Goal: Transaction & Acquisition: Purchase product/service

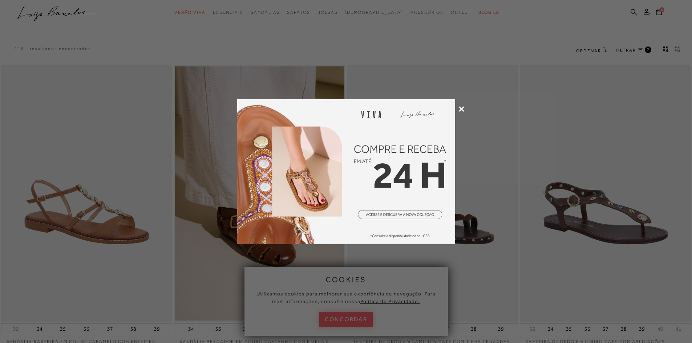
click at [462, 107] on icon at bounding box center [461, 108] width 5 height 5
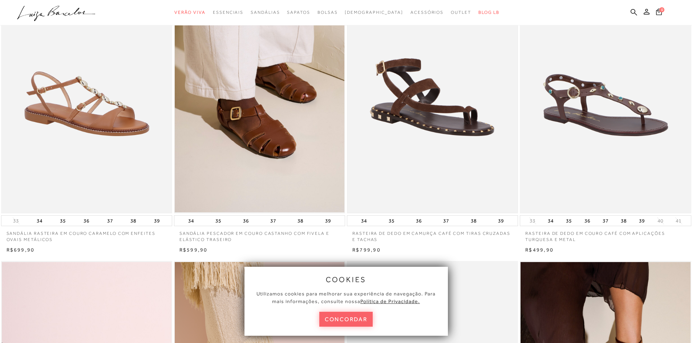
scroll to position [109, 0]
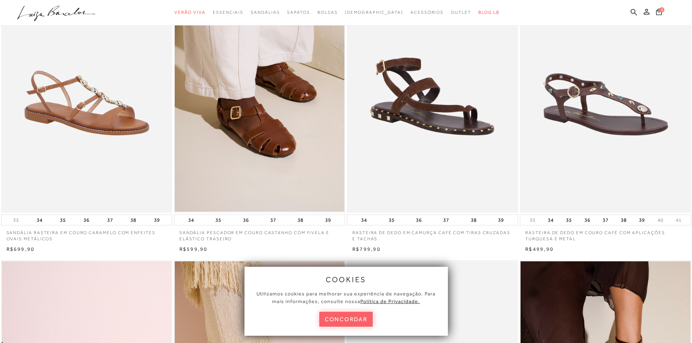
drag, startPoint x: 356, startPoint y: 316, endPoint x: 374, endPoint y: 230, distance: 88.2
click at [358, 313] on button "concordar" at bounding box center [346, 319] width 54 height 15
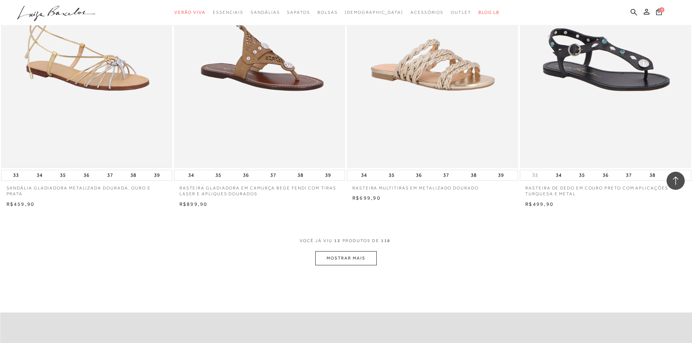
scroll to position [872, 0]
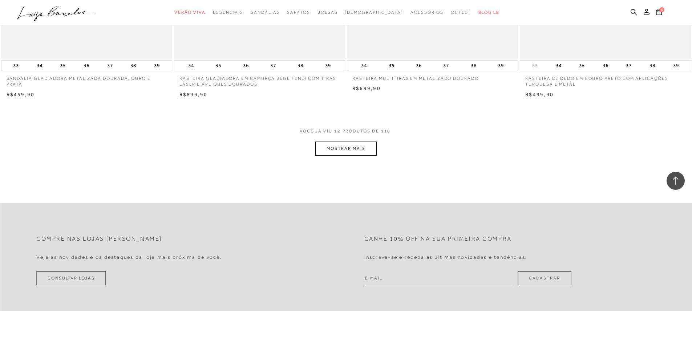
click at [342, 149] on button "MOSTRAR MAIS" at bounding box center [345, 149] width 61 height 14
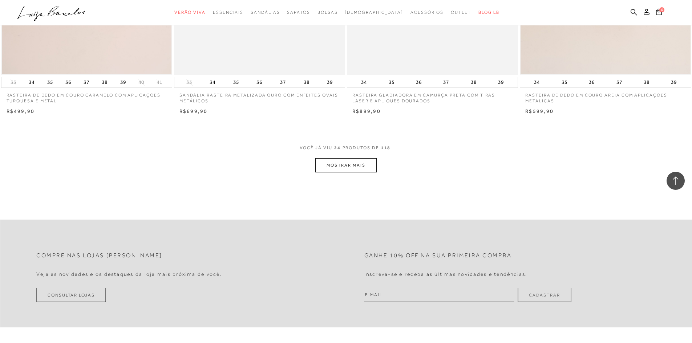
scroll to position [1781, 0]
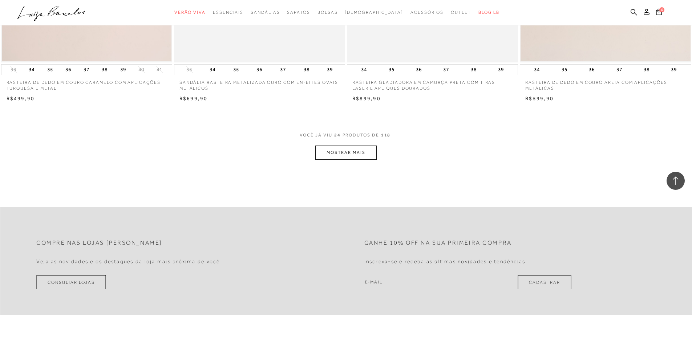
click at [361, 151] on button "MOSTRAR MAIS" at bounding box center [345, 153] width 61 height 14
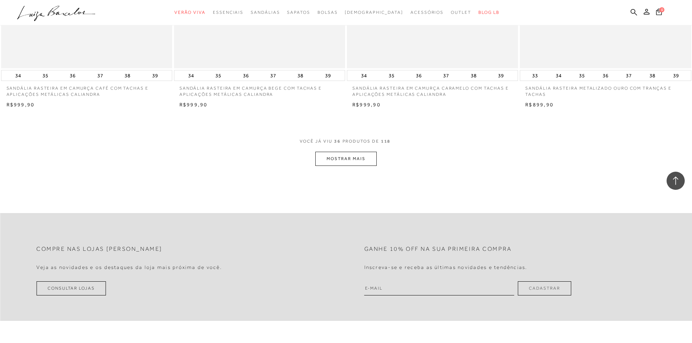
scroll to position [2690, 0]
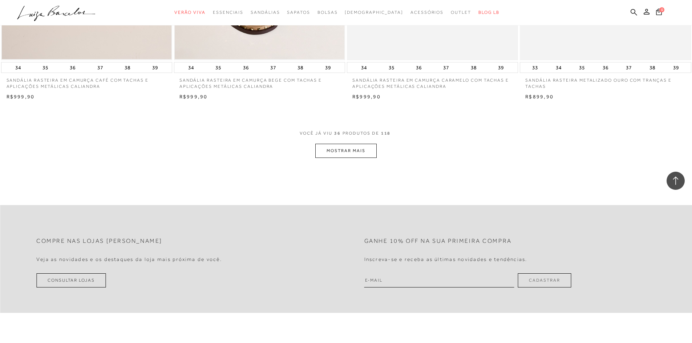
click at [335, 151] on button "MOSTRAR MAIS" at bounding box center [345, 151] width 61 height 14
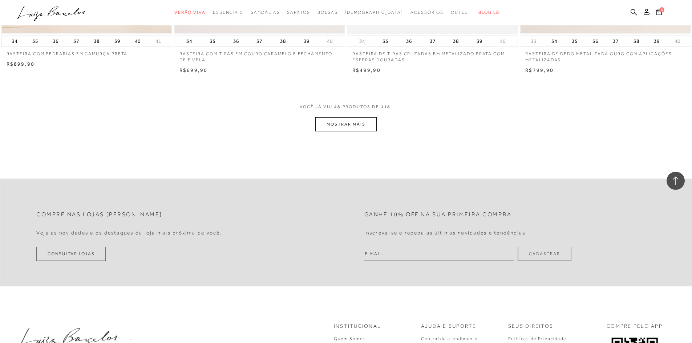
scroll to position [3635, 0]
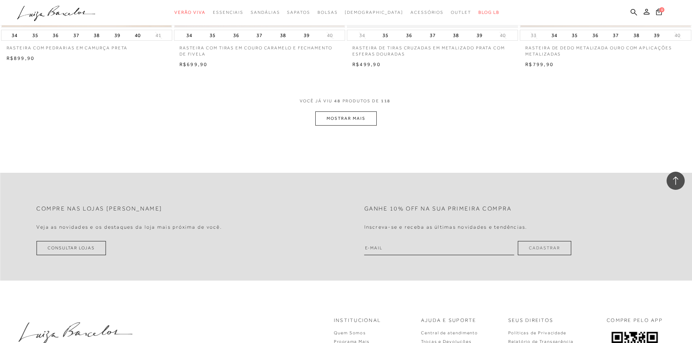
click at [355, 120] on button "MOSTRAR MAIS" at bounding box center [345, 119] width 61 height 14
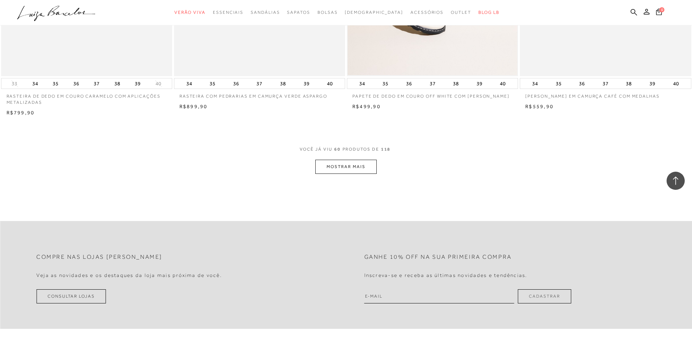
scroll to position [4543, 0]
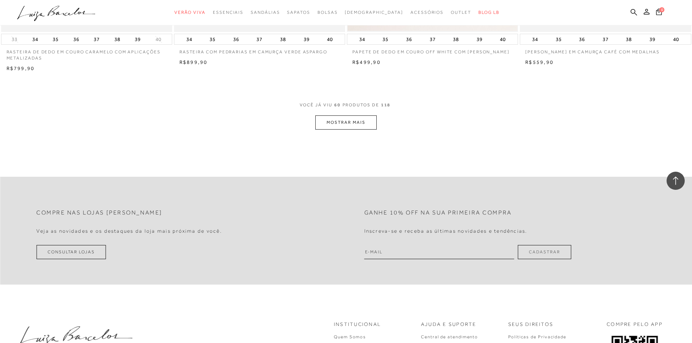
click at [337, 122] on button "MOSTRAR MAIS" at bounding box center [345, 123] width 61 height 14
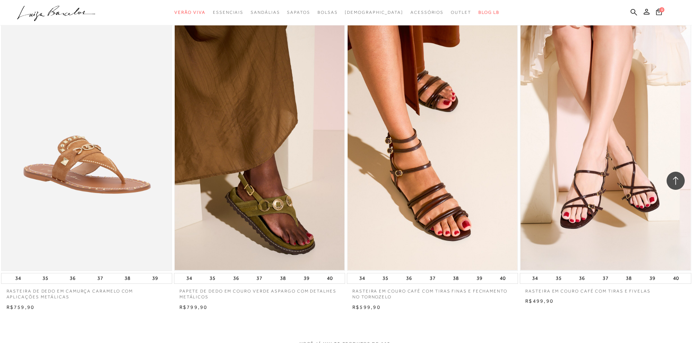
scroll to position [5270, 0]
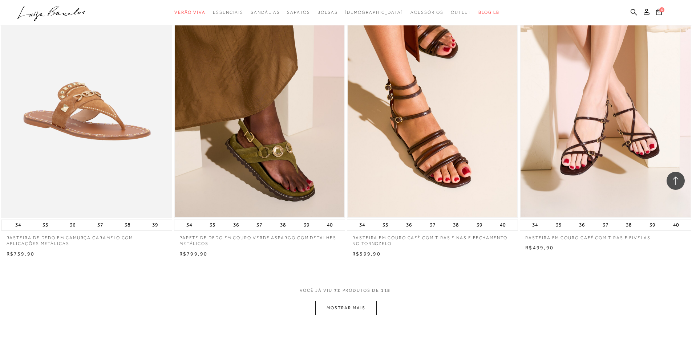
click at [345, 307] on button "MOSTRAR MAIS" at bounding box center [345, 308] width 61 height 14
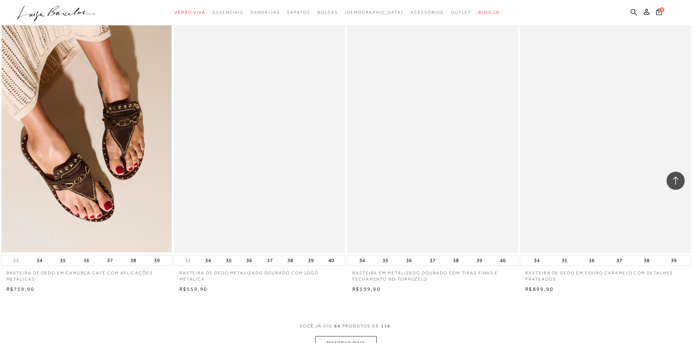
scroll to position [6179, 0]
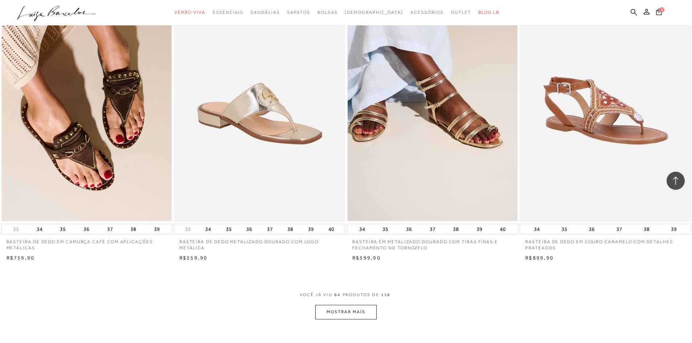
click at [354, 313] on button "MOSTRAR MAIS" at bounding box center [345, 312] width 61 height 14
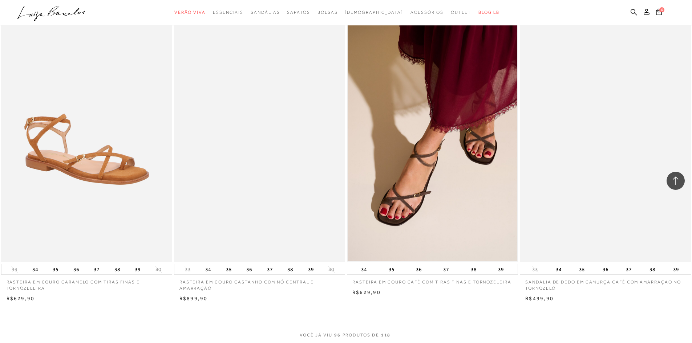
scroll to position [7233, 0]
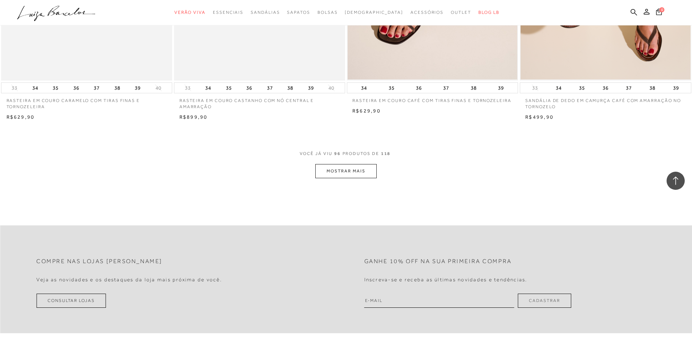
click at [337, 170] on button "MOSTRAR MAIS" at bounding box center [345, 171] width 61 height 14
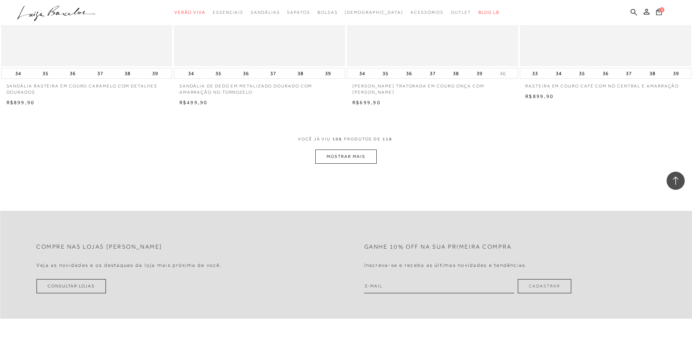
scroll to position [8214, 0]
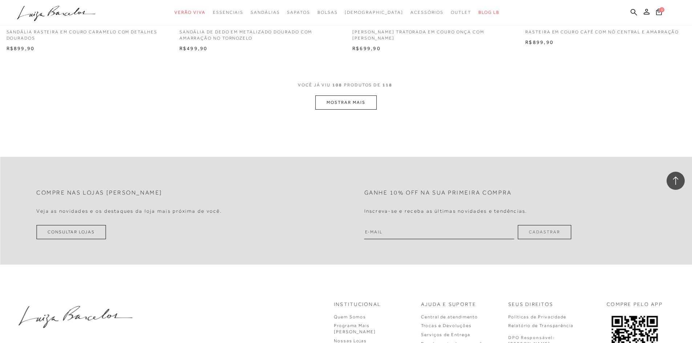
click at [348, 99] on button "MOSTRAR MAIS" at bounding box center [345, 103] width 61 height 14
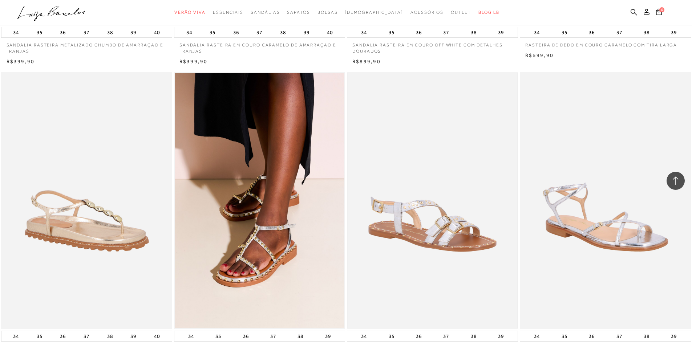
scroll to position [8541, 0]
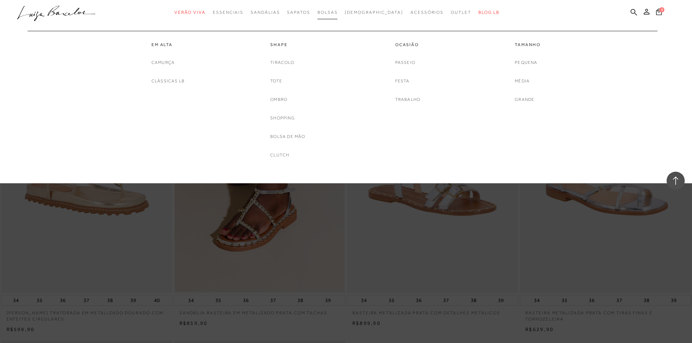
click at [338, 11] on span "Bolsas" at bounding box center [328, 12] width 20 height 5
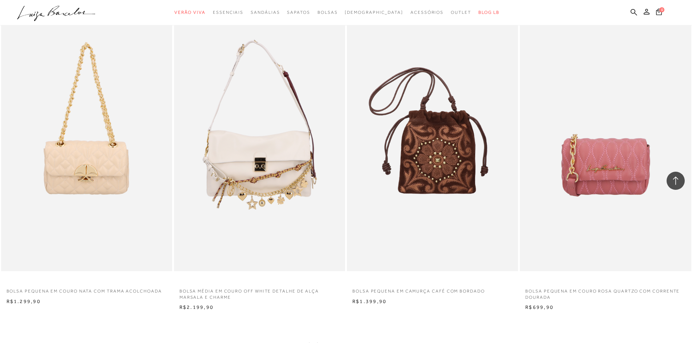
scroll to position [1745, 0]
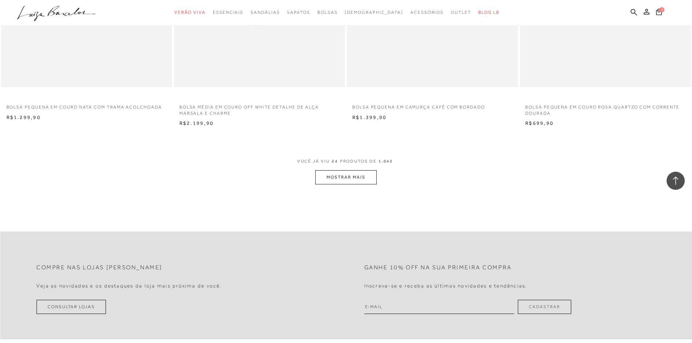
click at [337, 176] on button "MOSTRAR MAIS" at bounding box center [345, 177] width 61 height 14
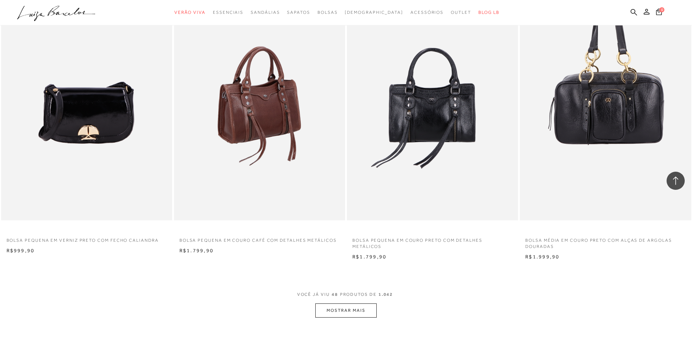
scroll to position [3453, 0]
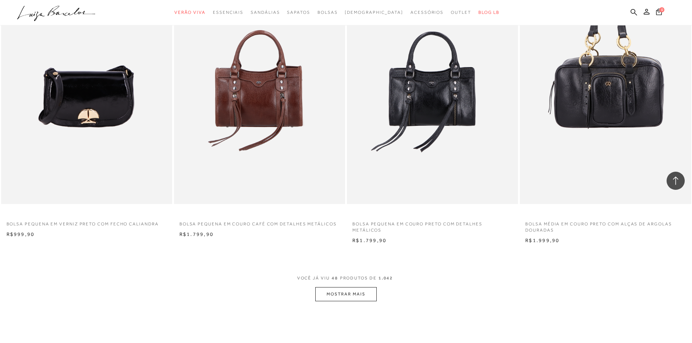
click at [362, 292] on button "MOSTRAR MAIS" at bounding box center [345, 295] width 61 height 14
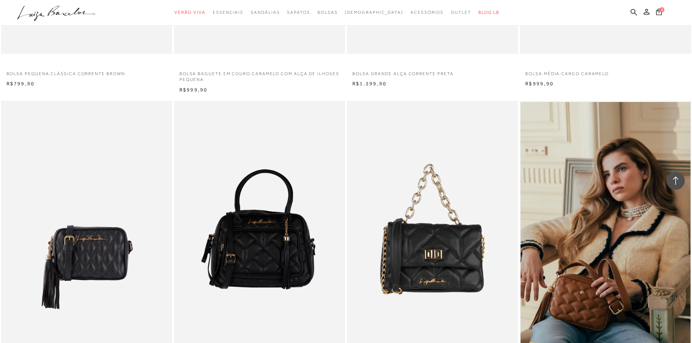
scroll to position [5234, 0]
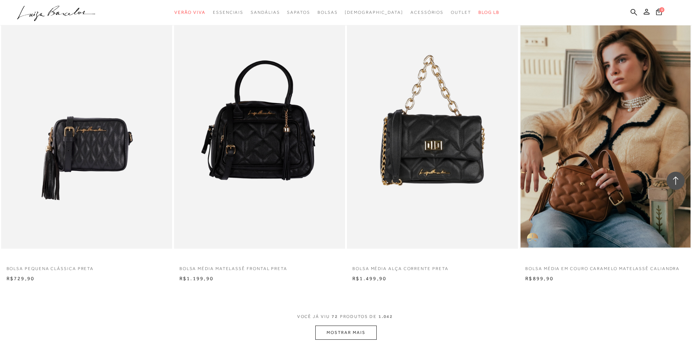
click at [353, 330] on button "MOSTRAR MAIS" at bounding box center [345, 333] width 61 height 14
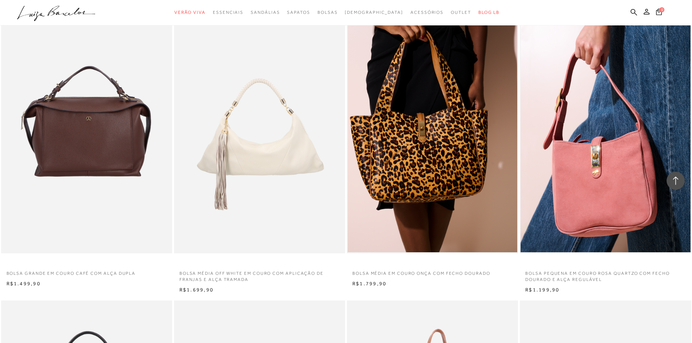
scroll to position [2181, 0]
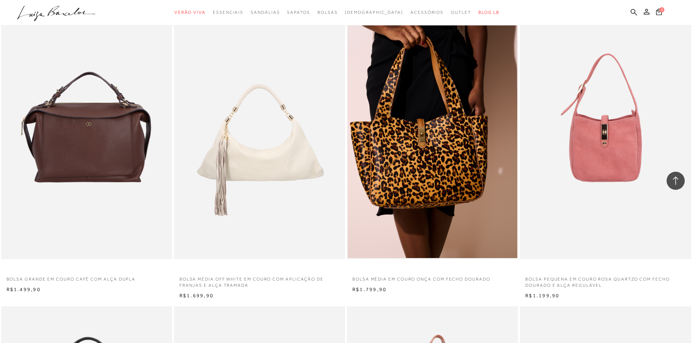
click at [603, 164] on img at bounding box center [606, 131] width 170 height 257
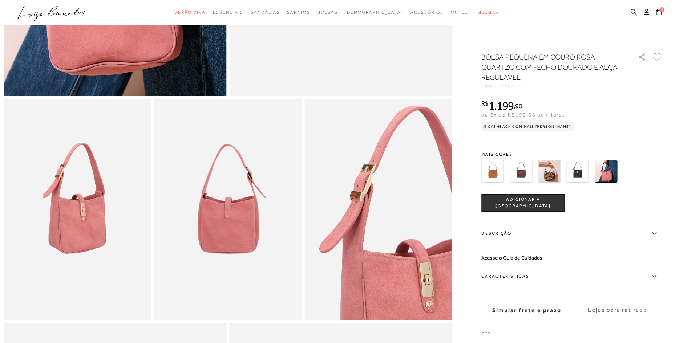
scroll to position [291, 0]
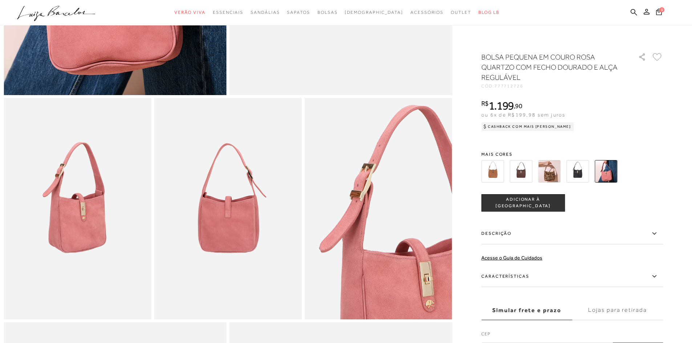
click at [524, 170] on img at bounding box center [521, 171] width 23 height 23
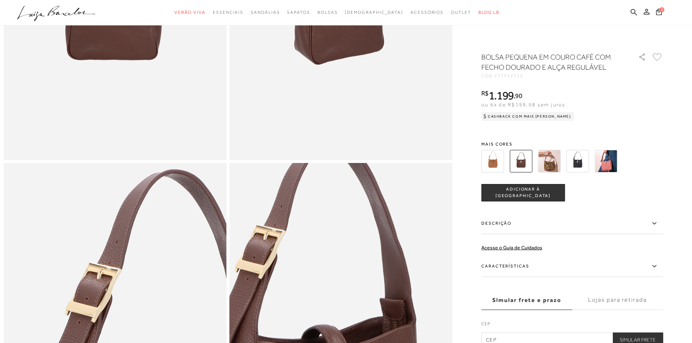
scroll to position [254, 0]
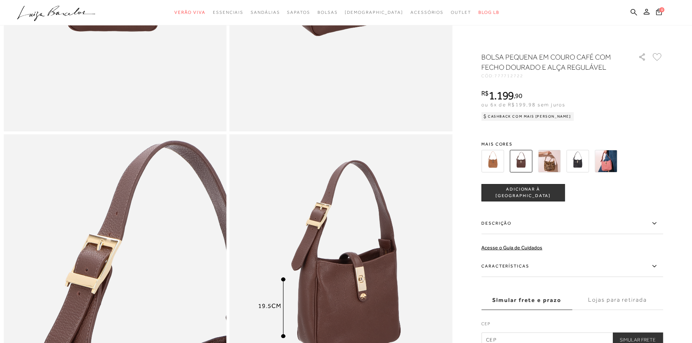
click at [582, 158] on img at bounding box center [578, 161] width 23 height 23
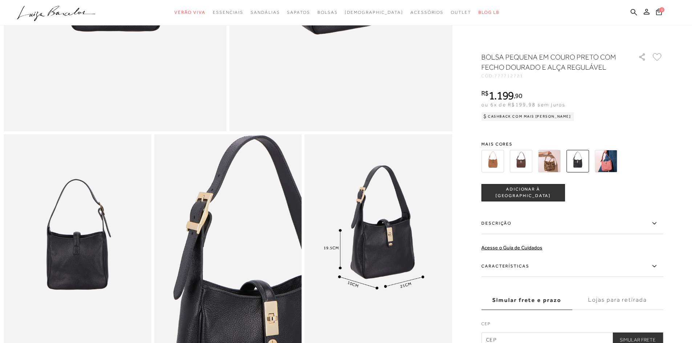
click at [496, 162] on img at bounding box center [493, 161] width 23 height 23
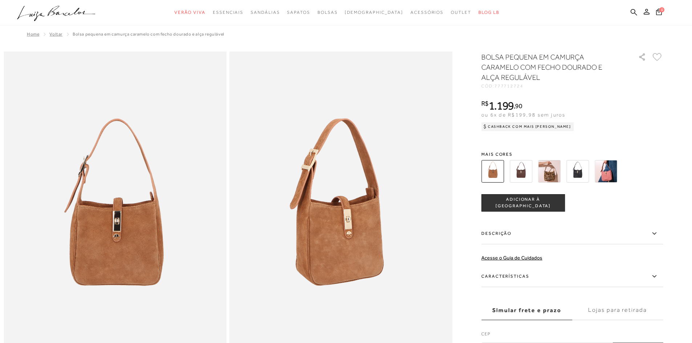
click at [554, 173] on img at bounding box center [549, 171] width 23 height 23
